Goal: Task Accomplishment & Management: Complete application form

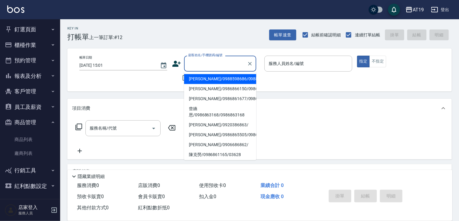
click at [217, 64] on input "顧客姓名/手機號碼/編號" at bounding box center [216, 63] width 58 height 11
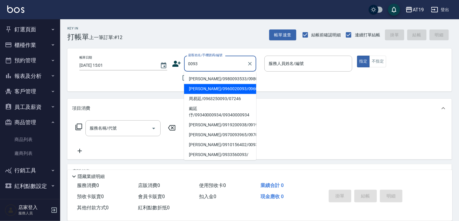
type input "[PERSON_NAME]/0960020093/0960020093"
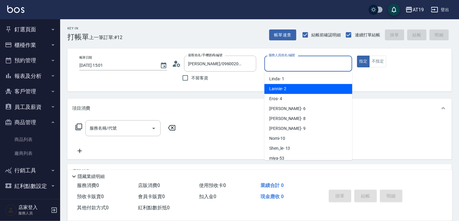
type input "Lannie- 2"
type button "true"
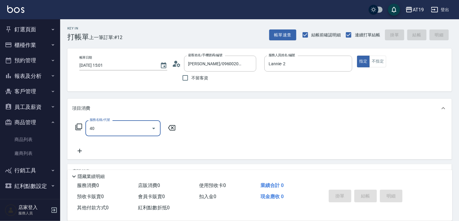
type input "401"
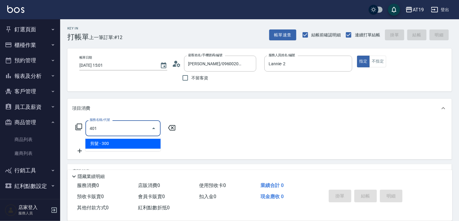
type input "30"
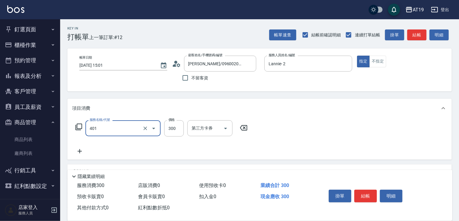
type input "剪髮(401)"
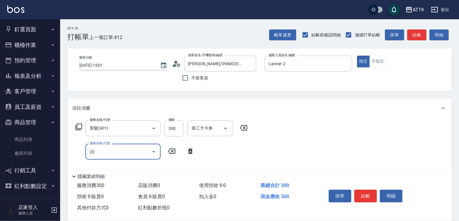
type input "201"
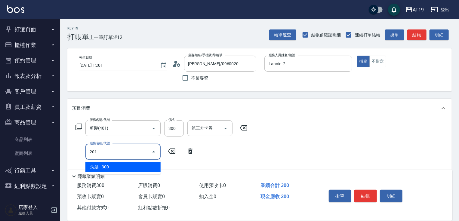
type input "60"
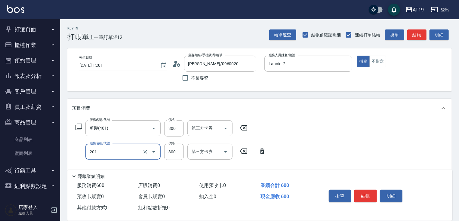
type input "洗髮(201)"
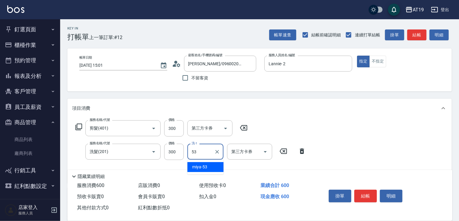
type input "miya-53"
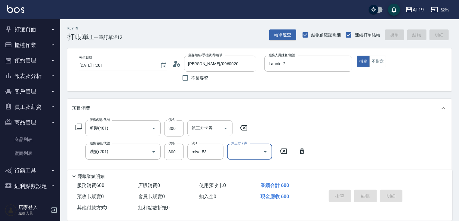
type input "[DATE] 15:38"
type input "0"
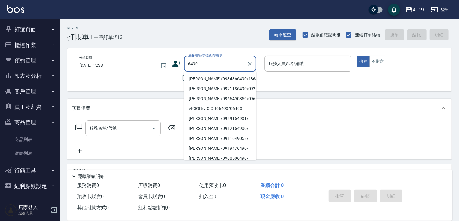
type input "[PERSON_NAME]/0934366490/18646"
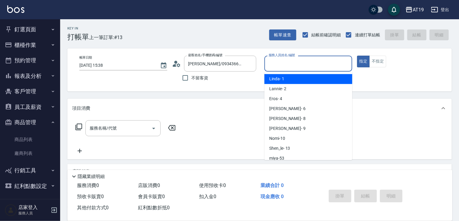
type input "Linda- 1"
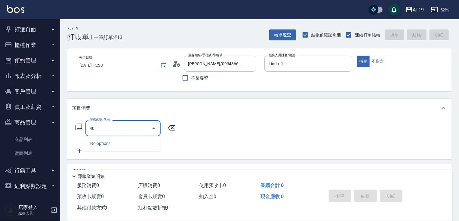
type input "401"
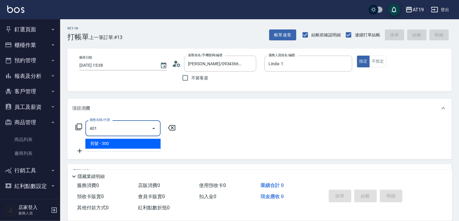
type input "30"
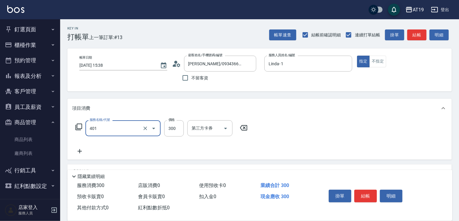
type input "剪髮(401)"
type input "2"
type input "0"
type input "25"
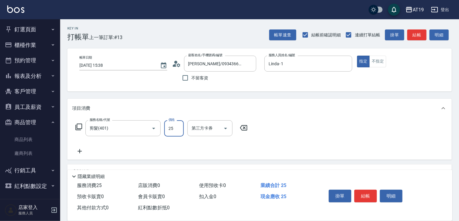
type input "20"
type input "250"
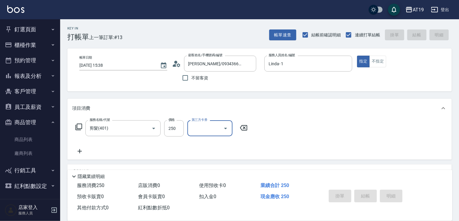
type input "[DATE] 15:39"
type input "0"
